Goal: Task Accomplishment & Management: Manage account settings

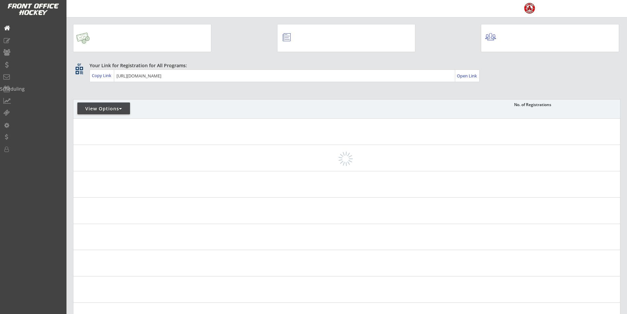
click at [101, 77] on div "Copy Link" at bounding box center [102, 75] width 21 height 6
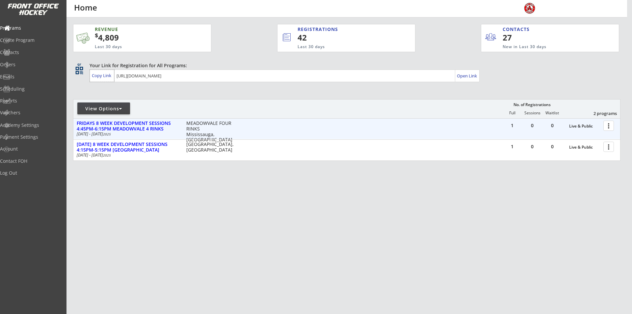
click at [609, 124] on div at bounding box center [610, 125] width 12 height 12
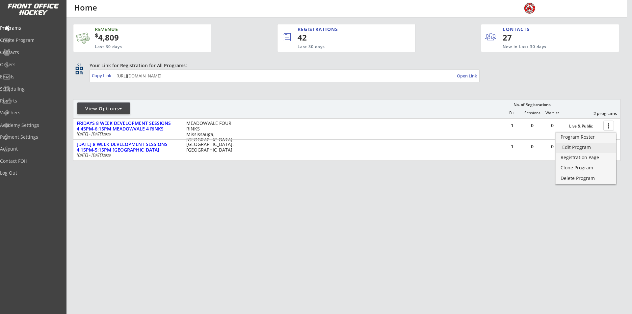
click at [574, 148] on div "Edit Program" at bounding box center [585, 147] width 47 height 5
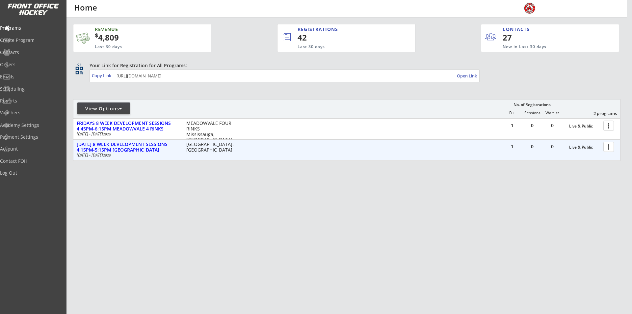
click at [606, 148] on div at bounding box center [610, 147] width 12 height 12
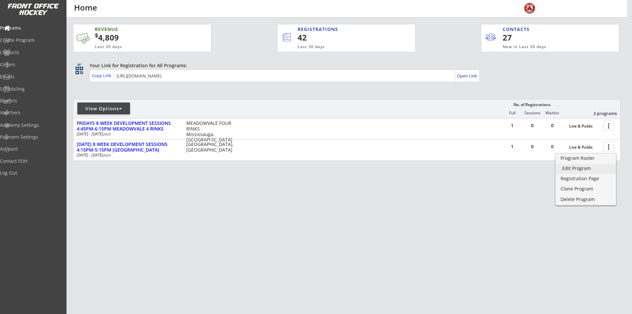
click at [579, 169] on div "Edit Program" at bounding box center [585, 168] width 47 height 5
